Goal: Transaction & Acquisition: Purchase product/service

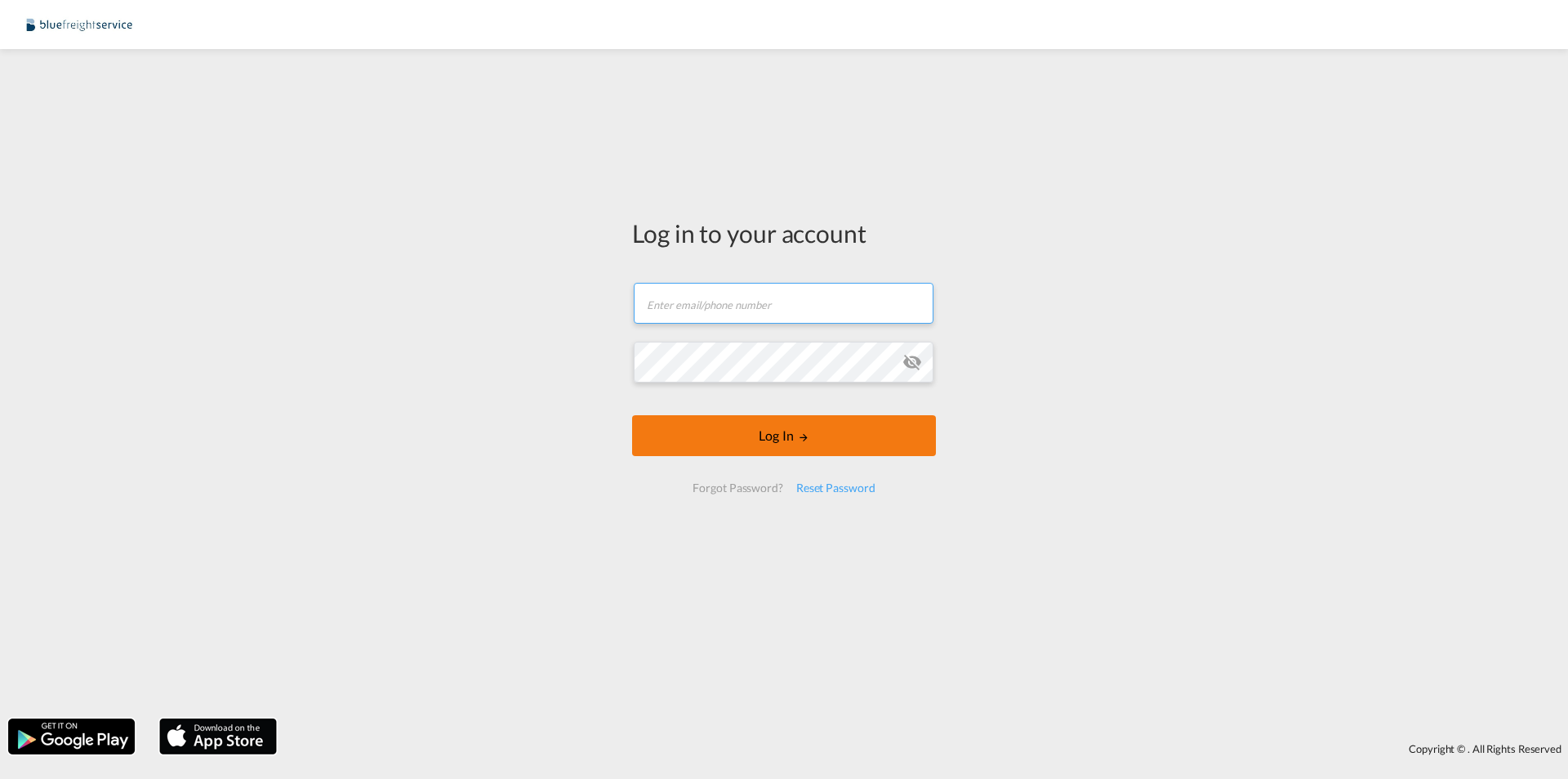
type input "[EMAIL_ADDRESS][DOMAIN_NAME]"
click at [737, 436] on button "Log In" at bounding box center [784, 435] width 303 height 41
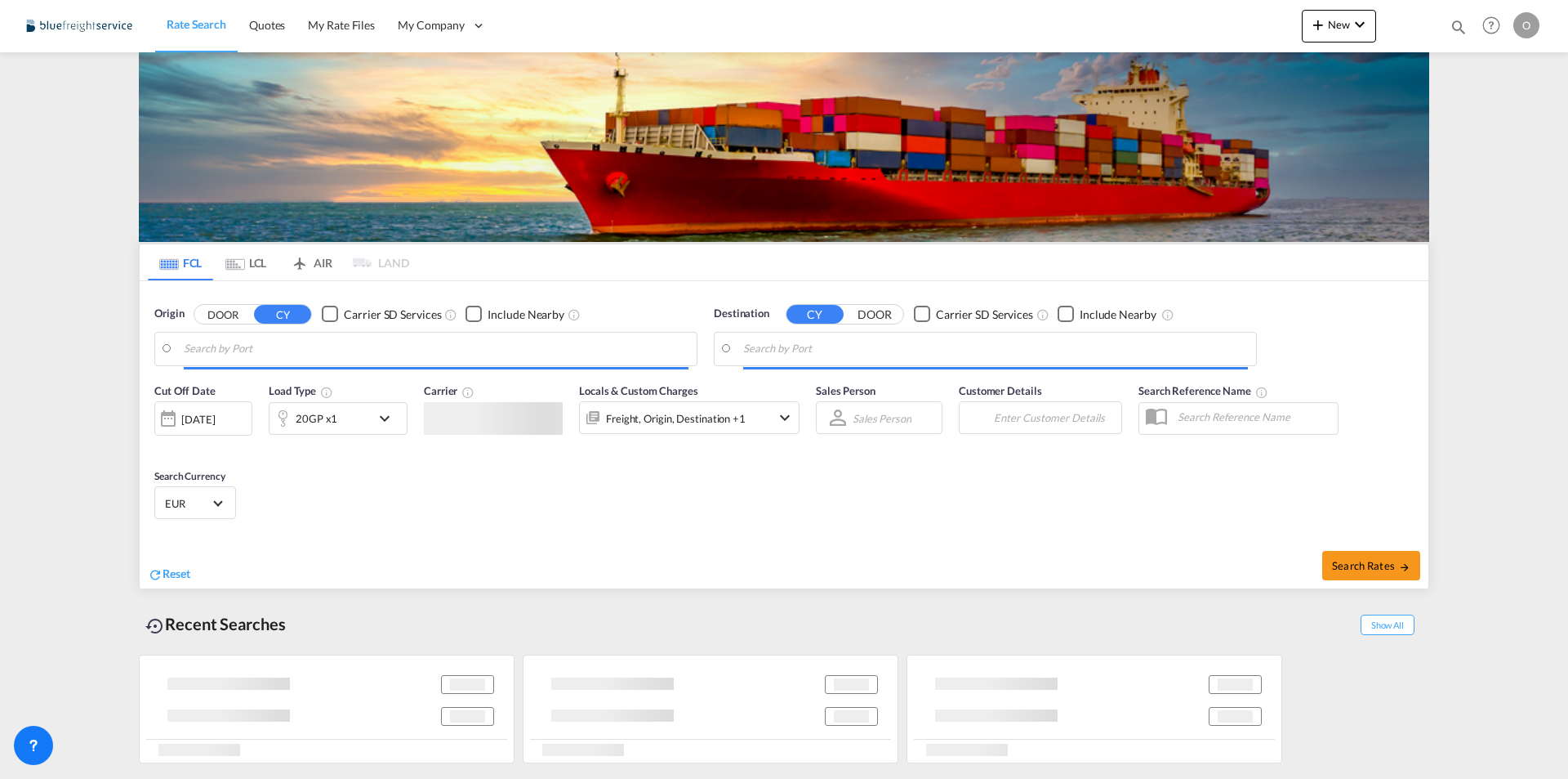
type input "[GEOGRAPHIC_DATA], [GEOGRAPHIC_DATA]"
click at [270, 352] on input "[GEOGRAPHIC_DATA], [GEOGRAPHIC_DATA]" at bounding box center [436, 348] width 504 height 24
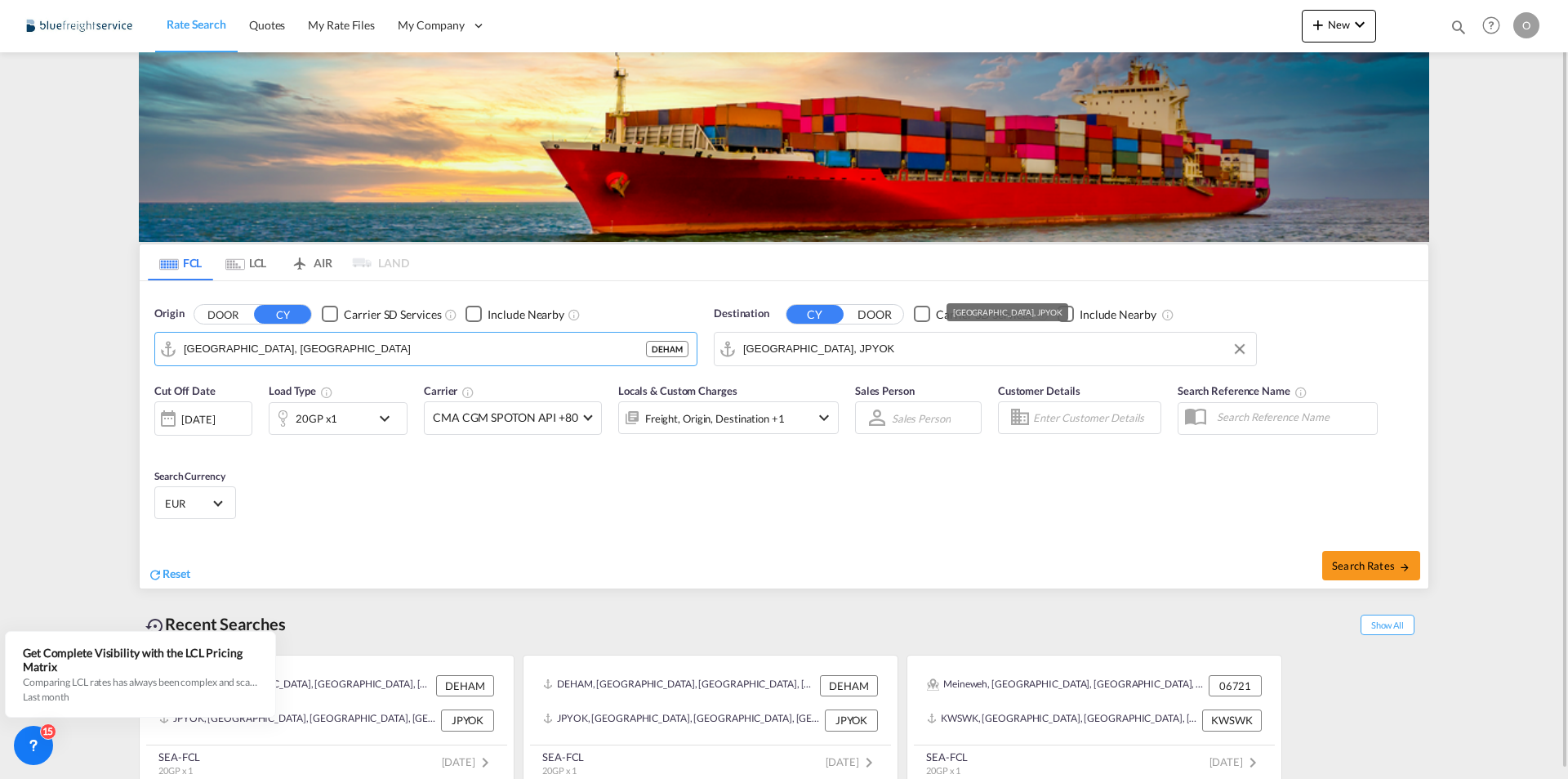
click at [847, 362] on md-autocomplete-wrap "[GEOGRAPHIC_DATA], JPYOK" at bounding box center [995, 353] width 504 height 33
click at [882, 351] on input "[GEOGRAPHIC_DATA], JPYOK" at bounding box center [995, 348] width 504 height 24
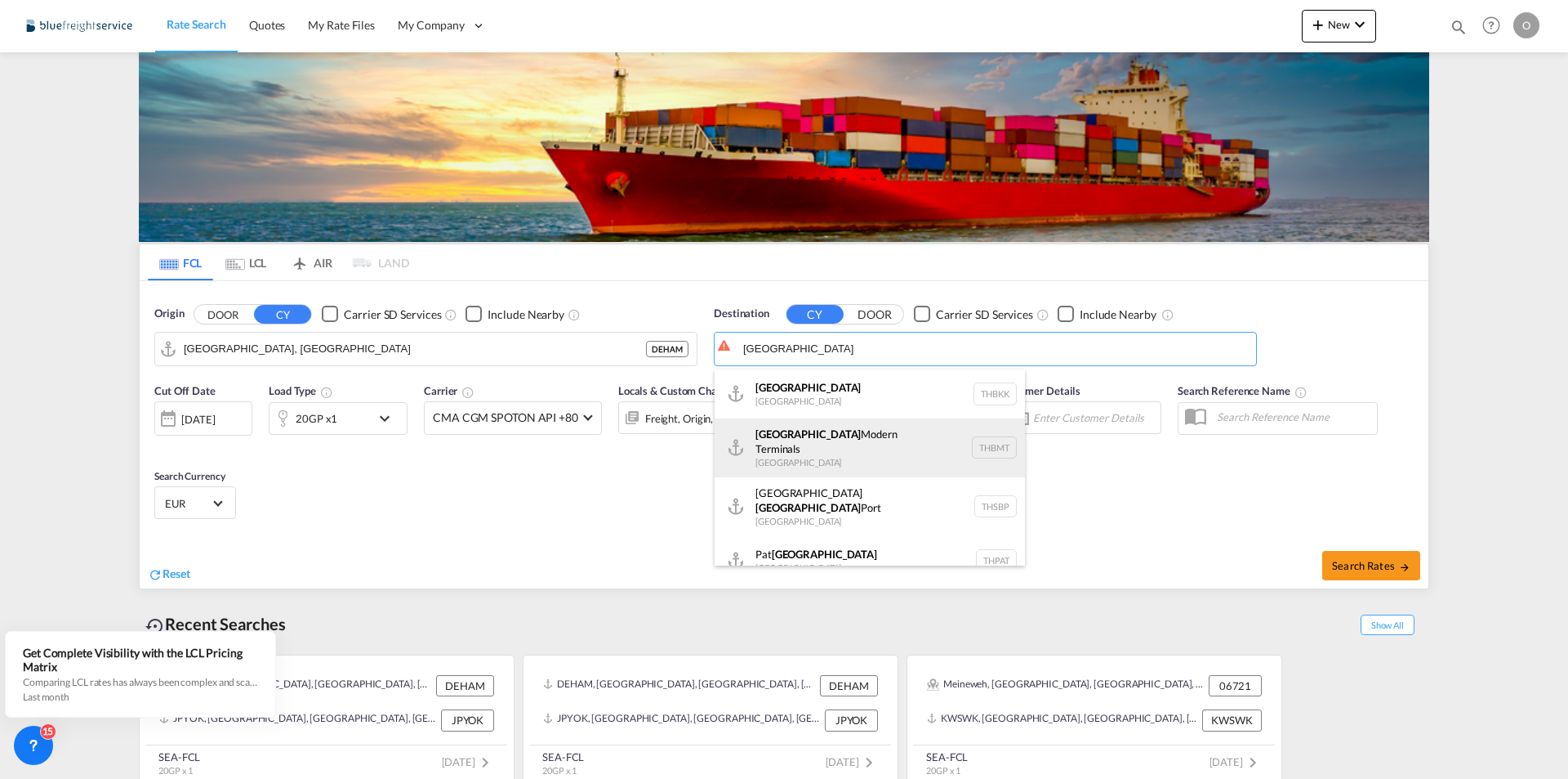
click at [856, 439] on div "[GEOGRAPHIC_DATA] [GEOGRAPHIC_DATA] THBMT" at bounding box center [870, 447] width 310 height 59
type input "[GEOGRAPHIC_DATA], THBMT"
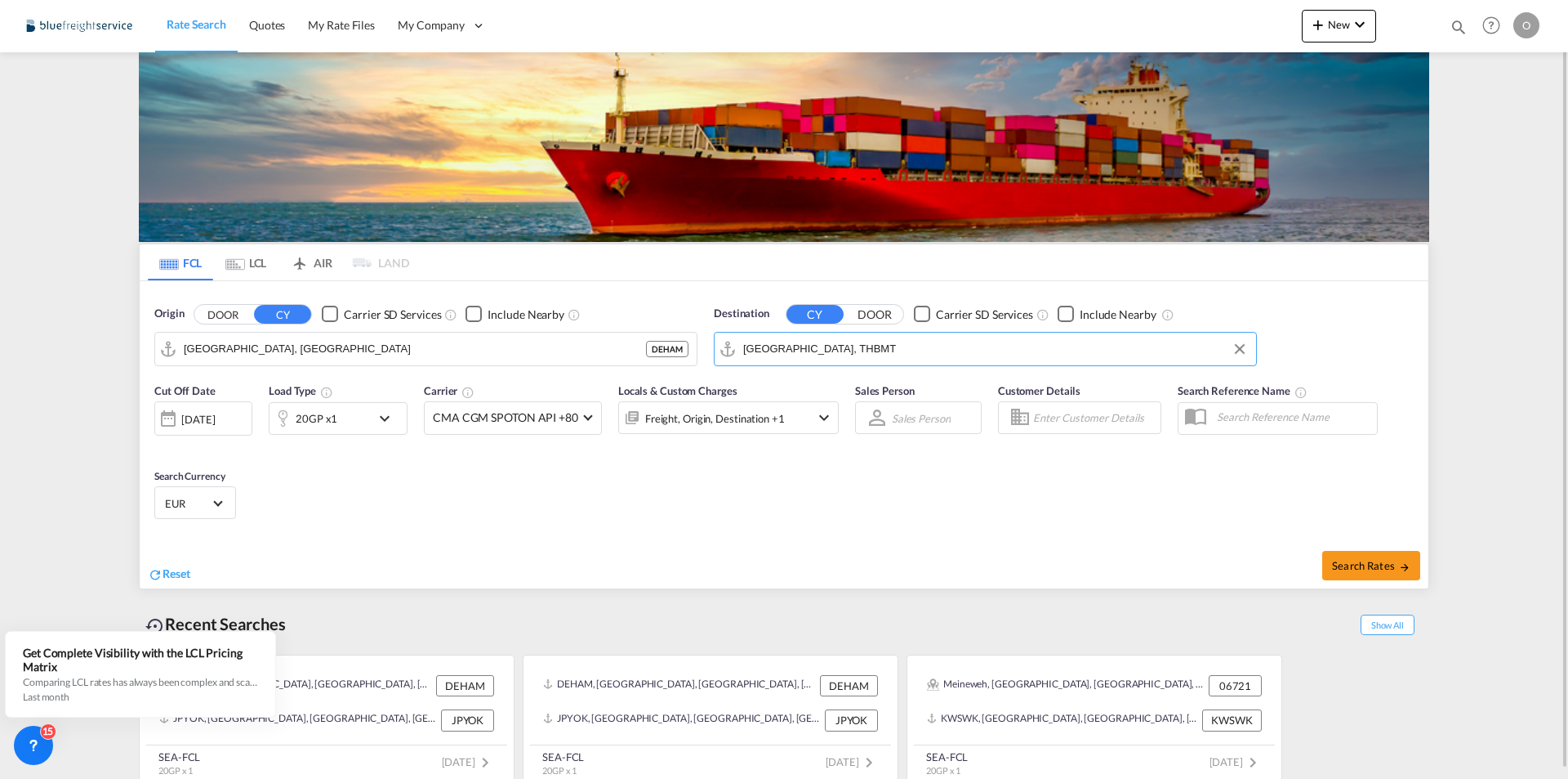
click at [1130, 526] on div "Cut Off Date [DATE] [DATE] Load Type 20GP x1 Carrier CMA CGM SPOTON API +80 Onl…" at bounding box center [784, 453] width 1289 height 159
click at [1324, 548] on div "Search Rates" at bounding box center [1108, 564] width 641 height 46
click at [1340, 561] on span "Search Rates" at bounding box center [1371, 565] width 78 height 14
type input "DEHAM to THBMT / [DATE]"
